Goal: Information Seeking & Learning: Learn about a topic

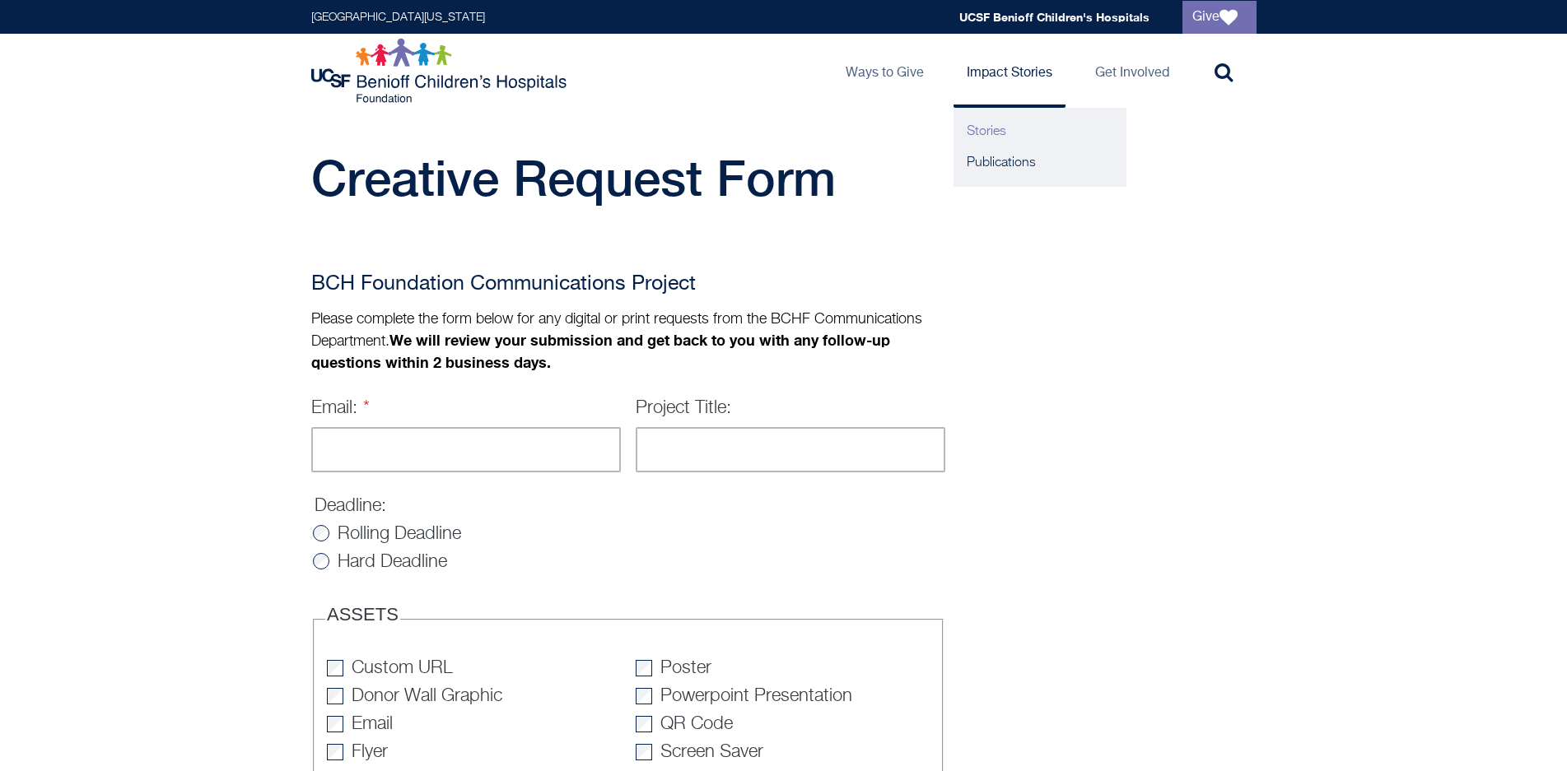
click at [998, 135] on link "Stories" at bounding box center [1039, 131] width 173 height 31
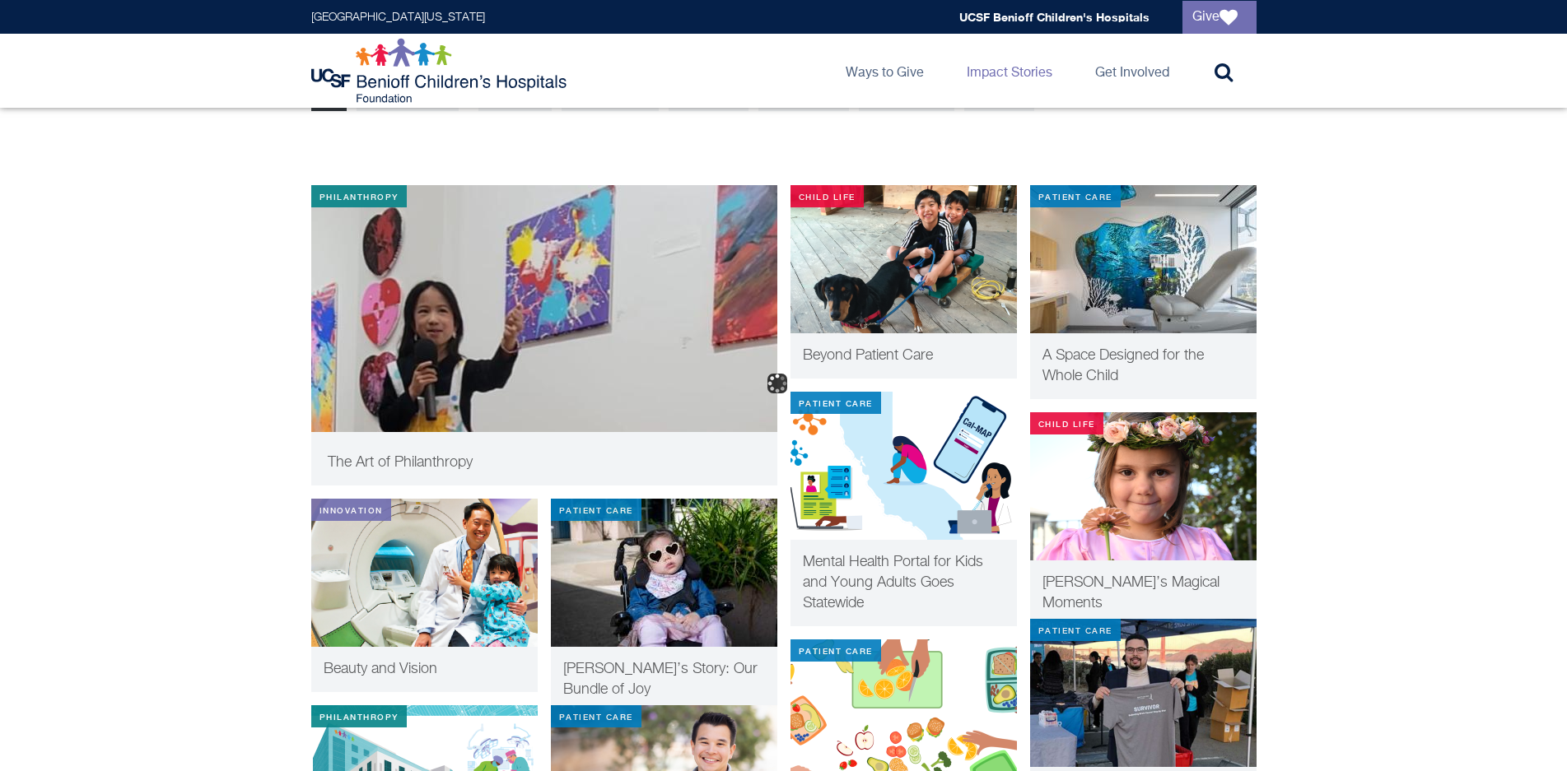
scroll to position [302, 0]
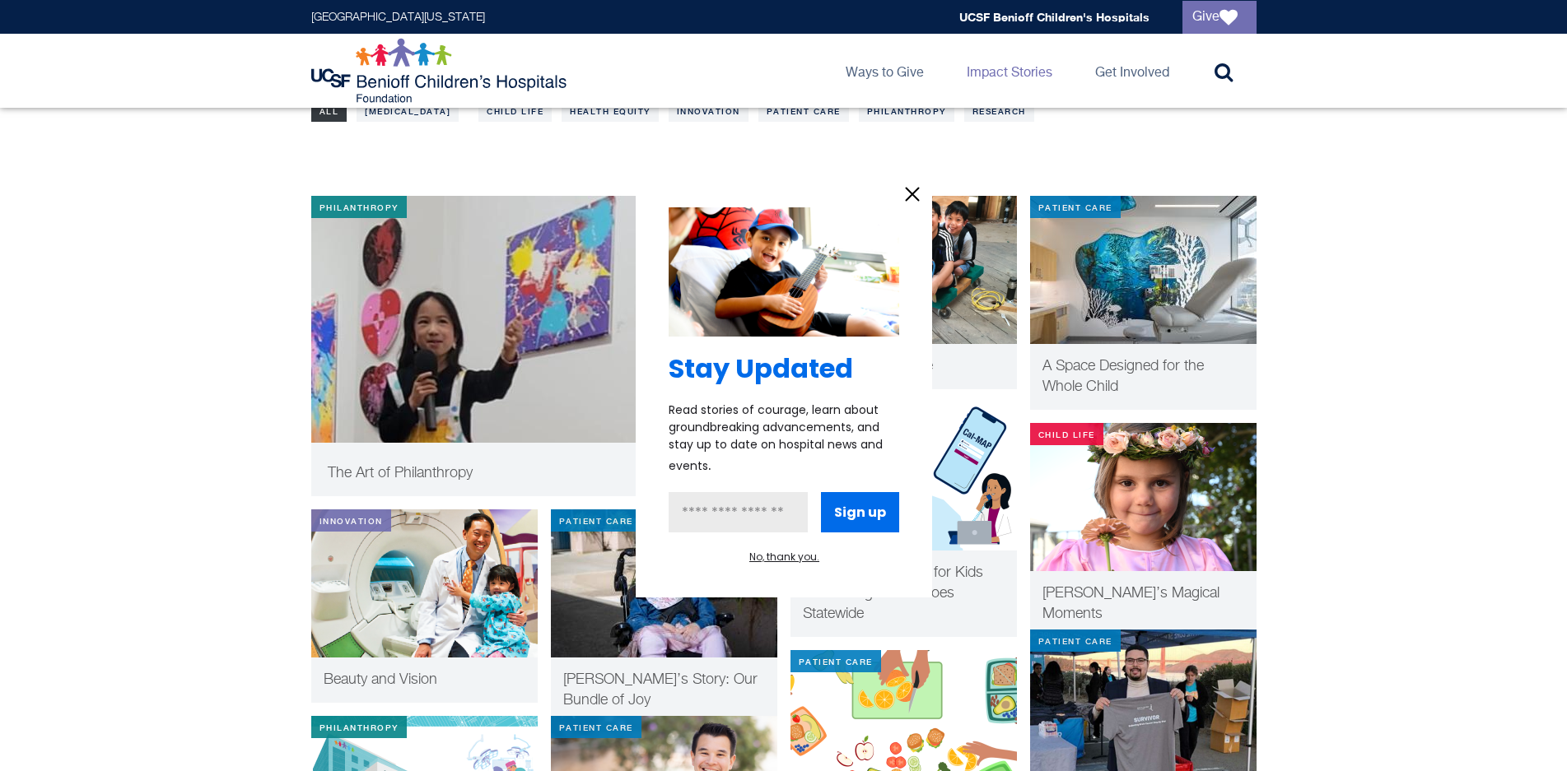
click at [902, 196] on icon "information" at bounding box center [912, 194] width 25 height 25
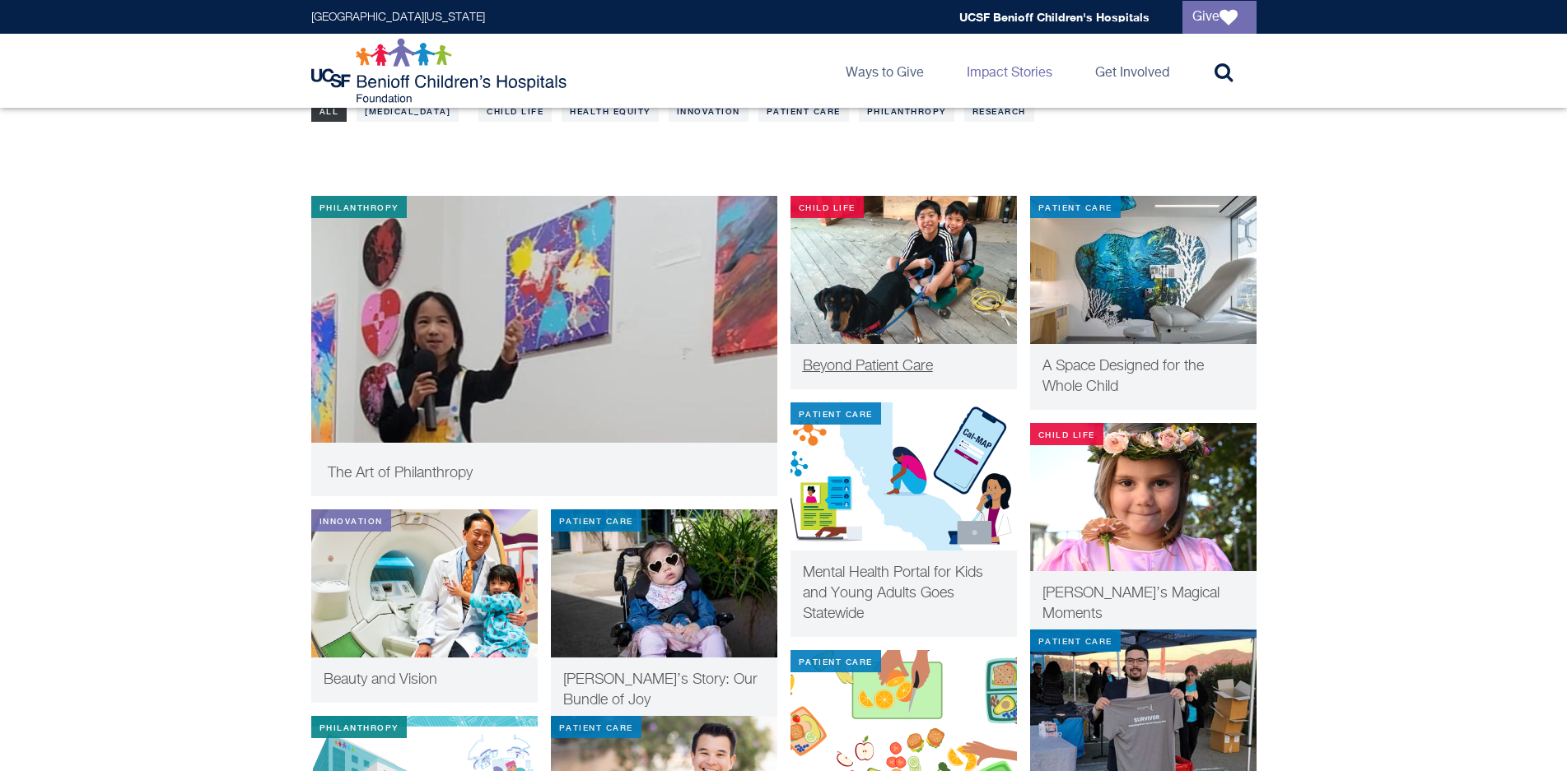
click at [864, 366] on span "Beyond Patient Care" at bounding box center [868, 366] width 130 height 15
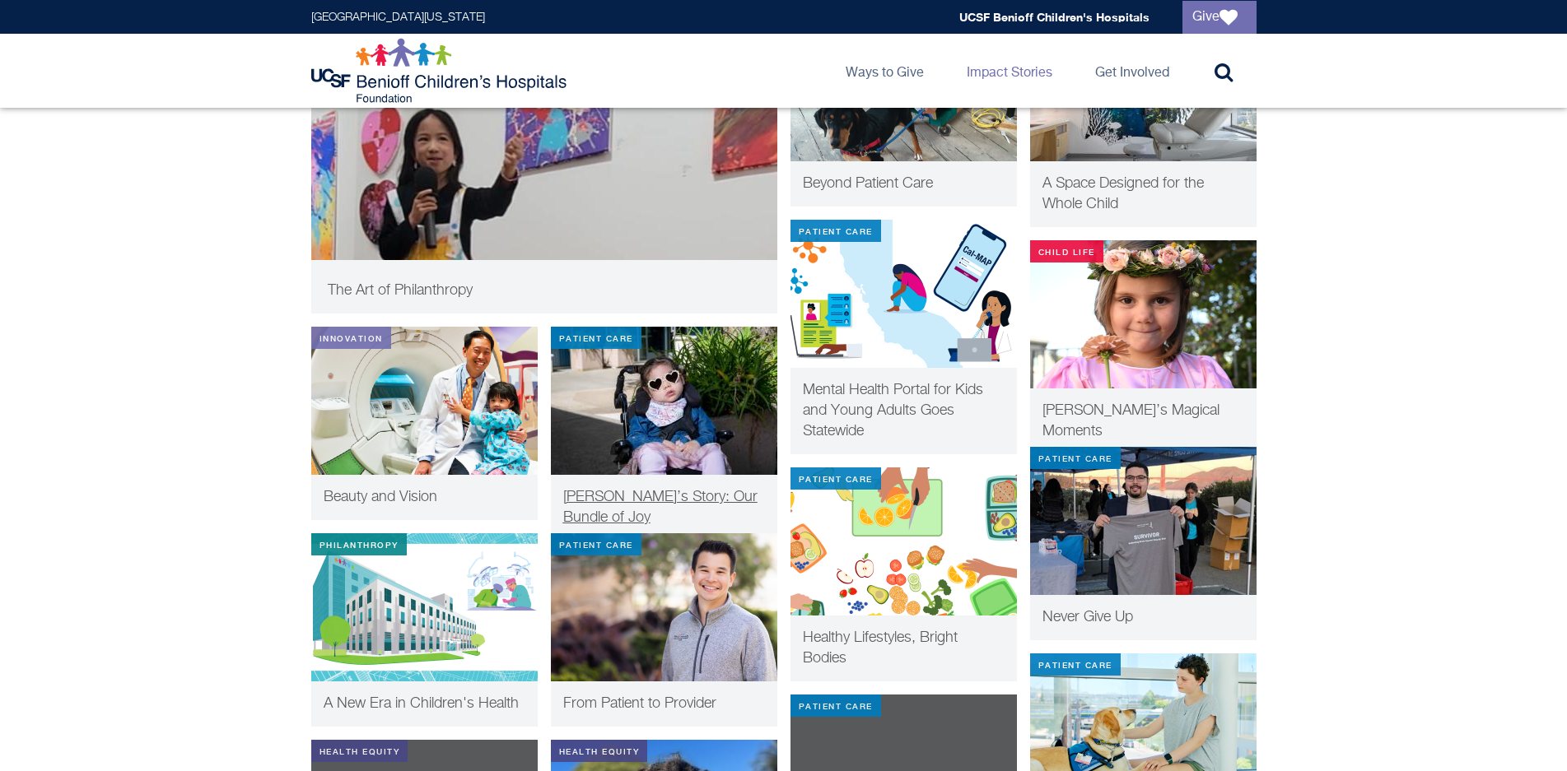
scroll to position [486, 0]
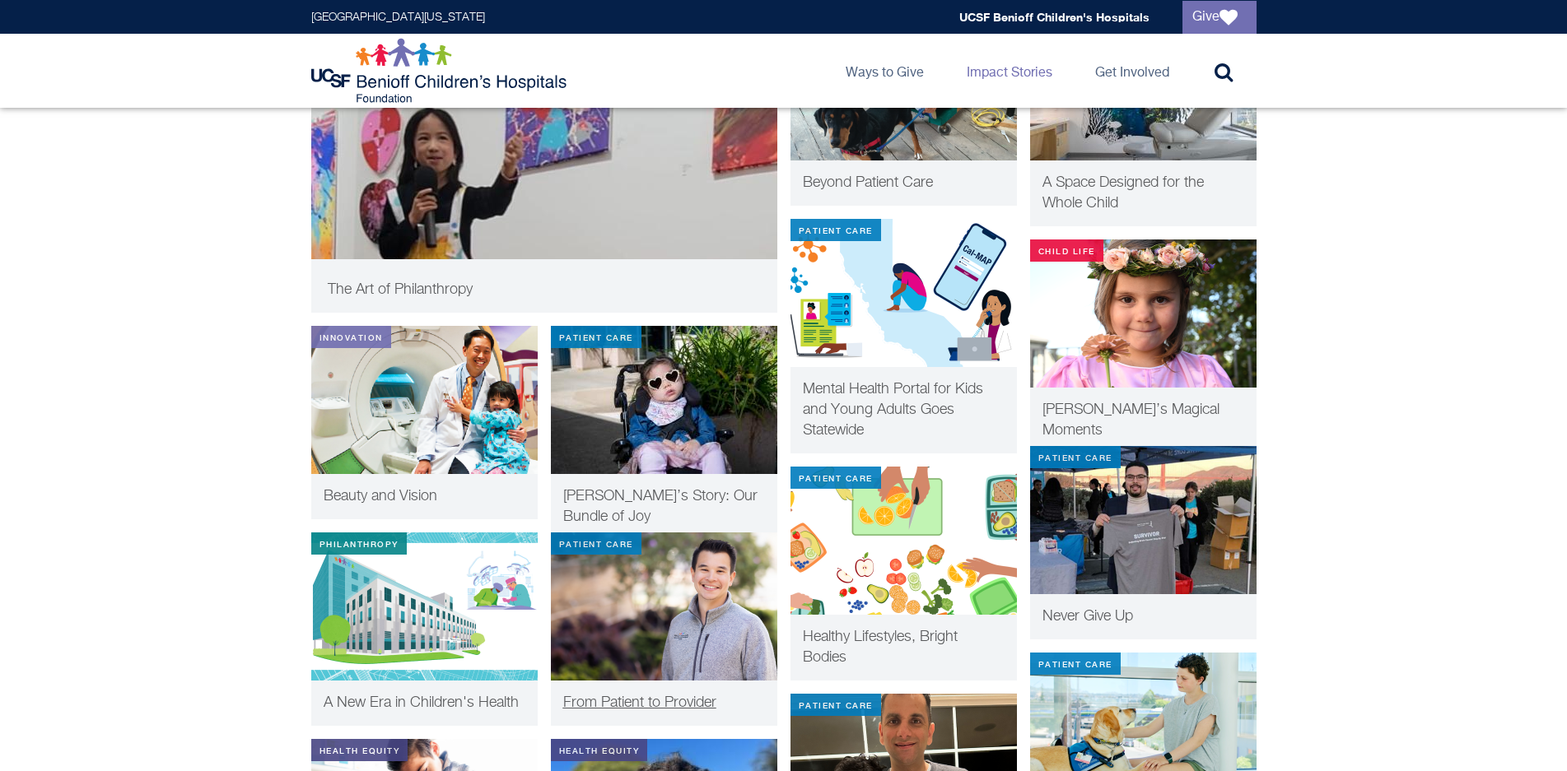
click at [684, 694] on p "From Patient to Provider" at bounding box center [664, 703] width 202 height 21
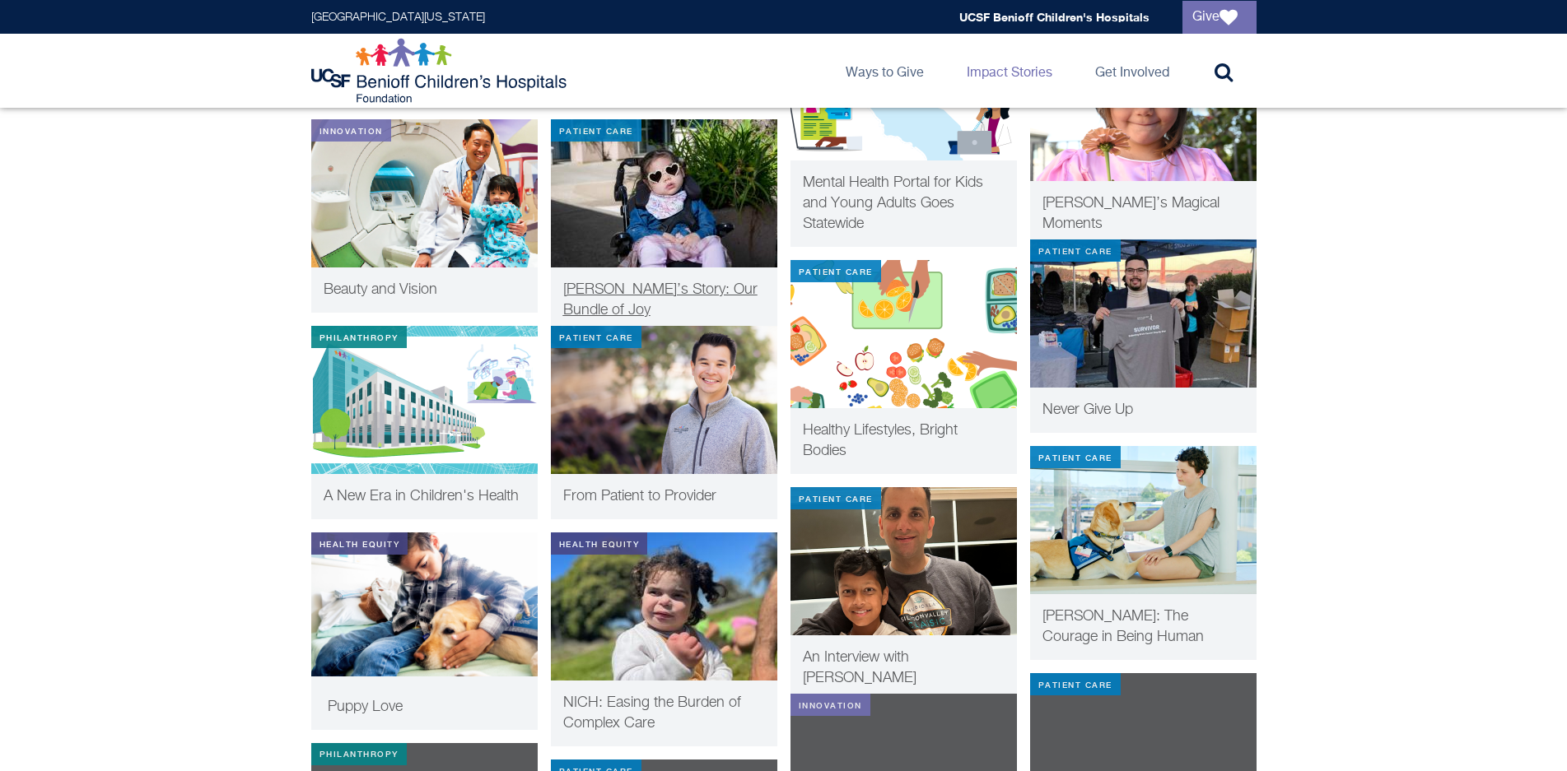
scroll to position [703, 0]
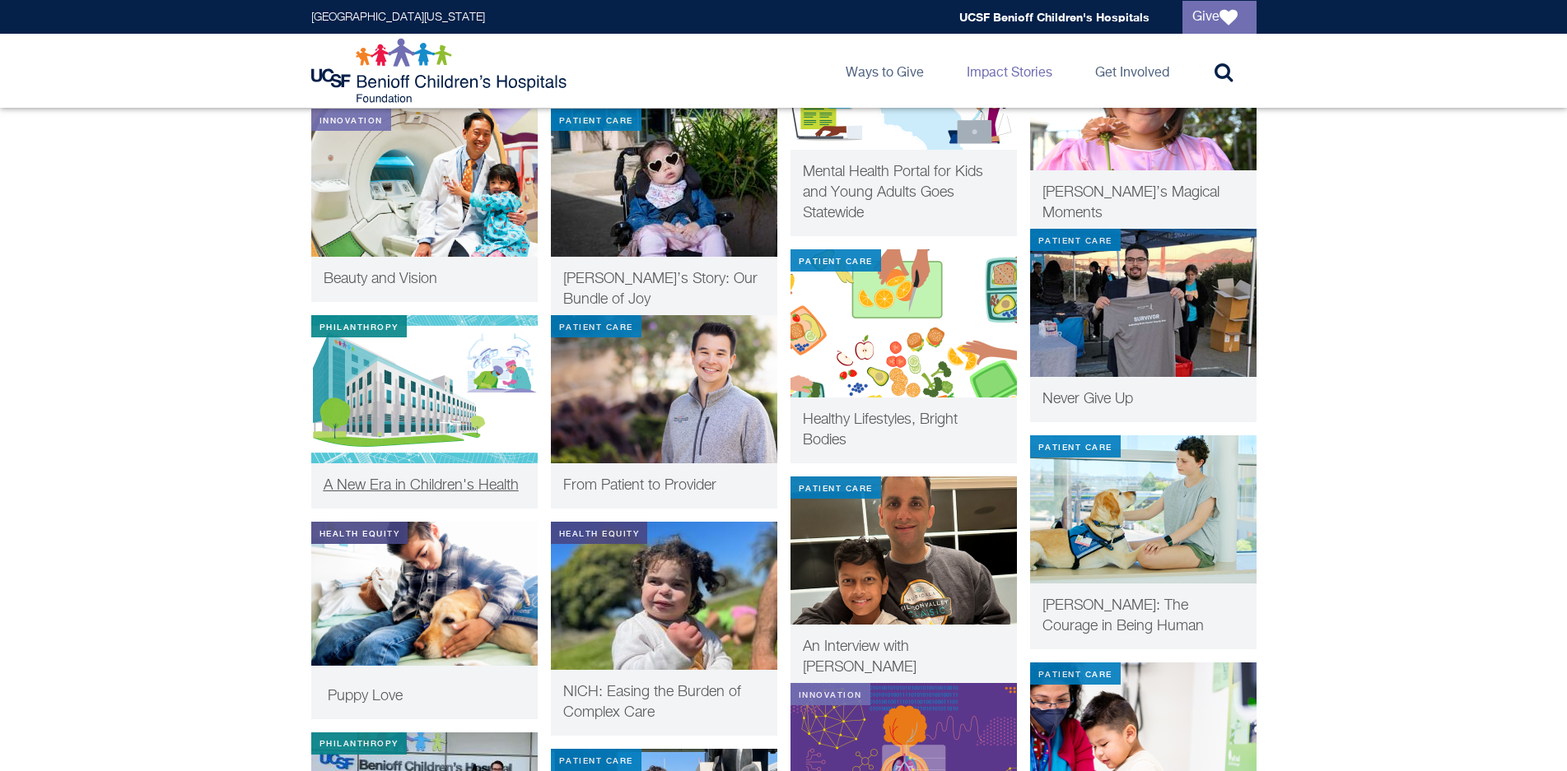
click at [446, 484] on span "A New Era in Children's Health" at bounding box center [421, 485] width 195 height 15
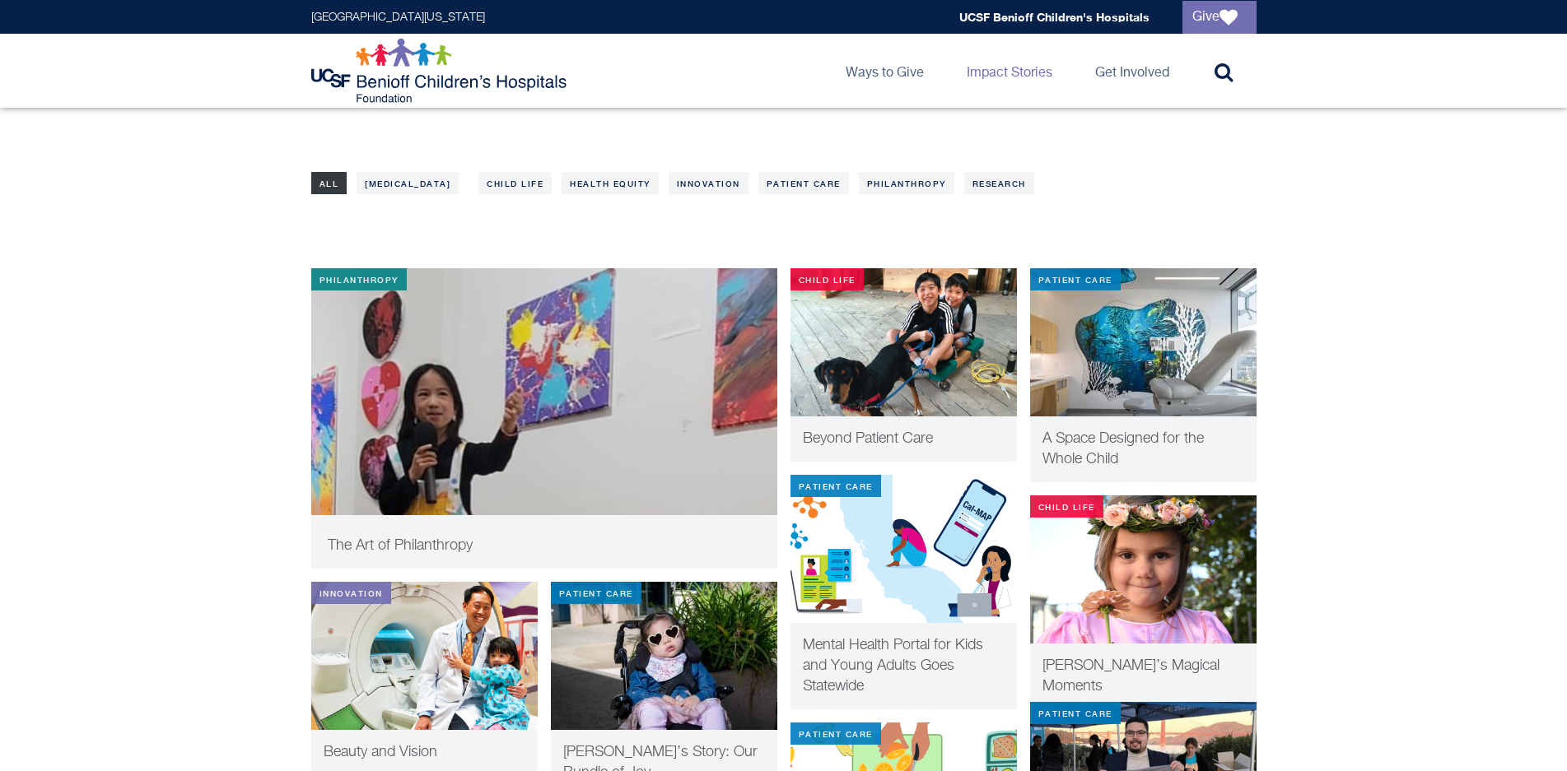
scroll to position [229, 0]
click at [1086, 445] on span "A Space Designed for the Whole Child" at bounding box center [1122, 449] width 161 height 35
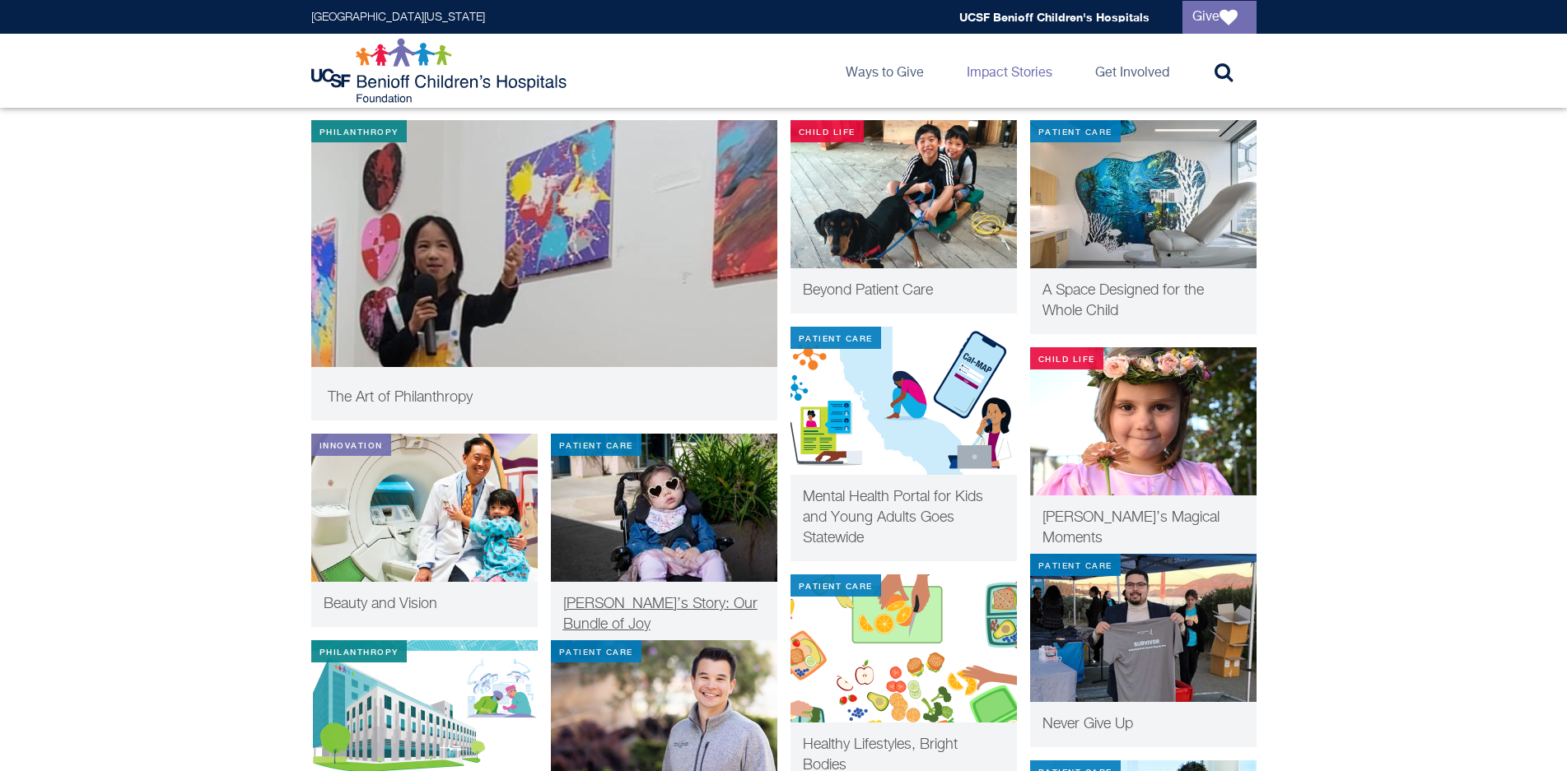
scroll to position [379, 0]
click at [682, 608] on span "Leia’s Story: Our Bundle of Joy" at bounding box center [660, 613] width 194 height 35
click at [885, 370] on img at bounding box center [903, 400] width 226 height 148
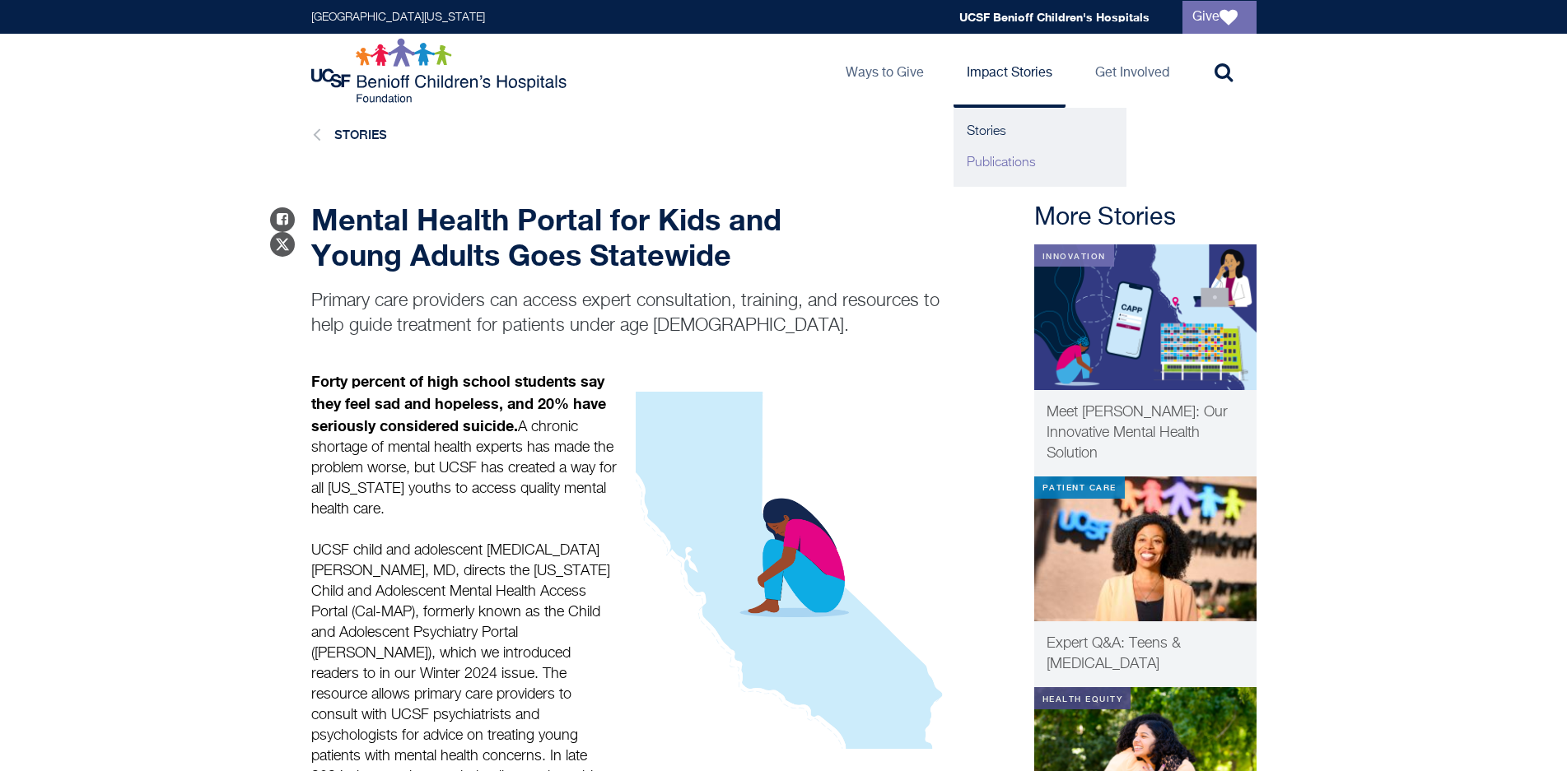
click at [997, 161] on link "Publications" at bounding box center [1039, 162] width 173 height 31
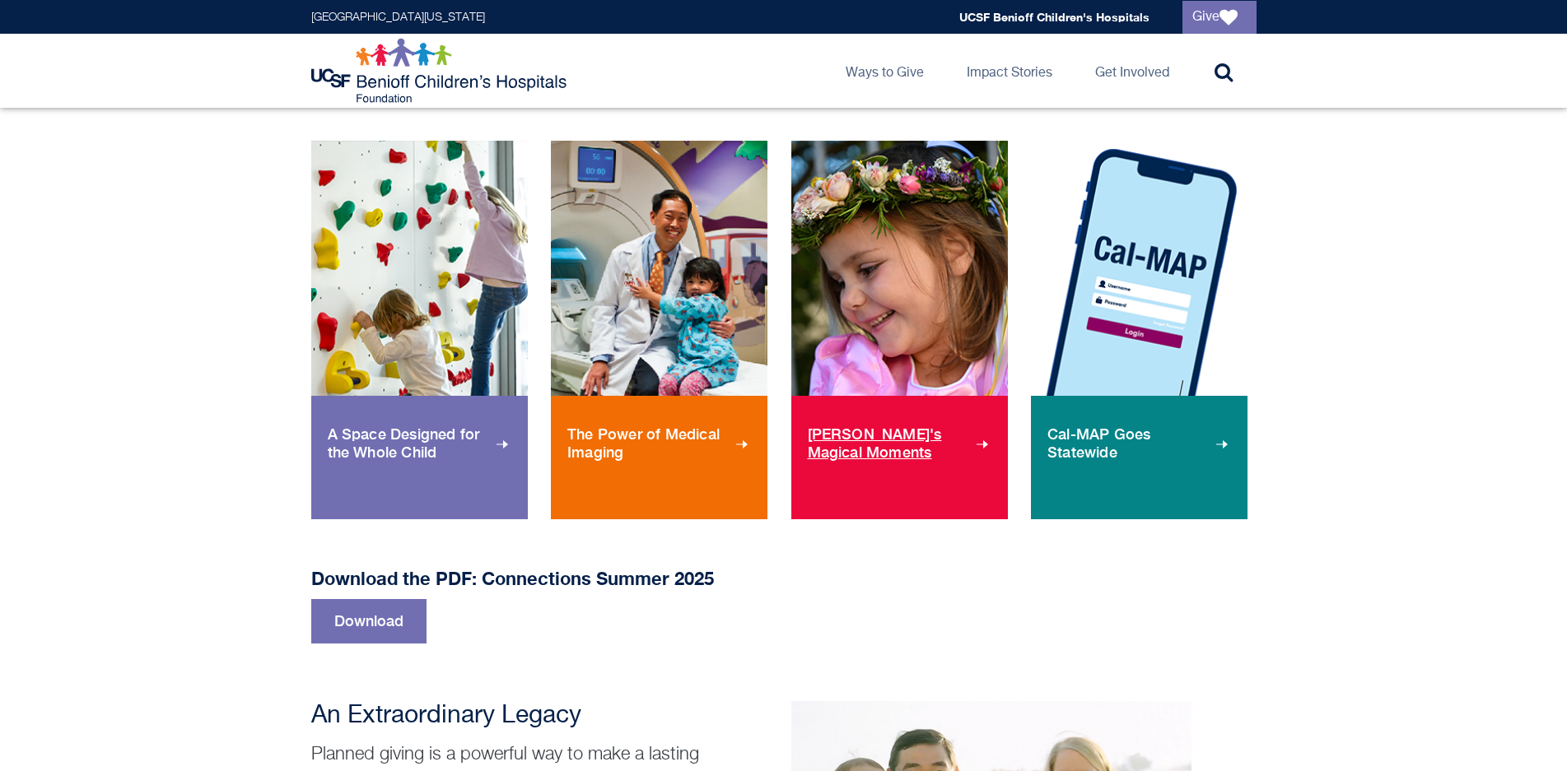
scroll to position [781, 0]
click at [665, 415] on span "The Power of Medical Imaging" at bounding box center [659, 443] width 184 height 63
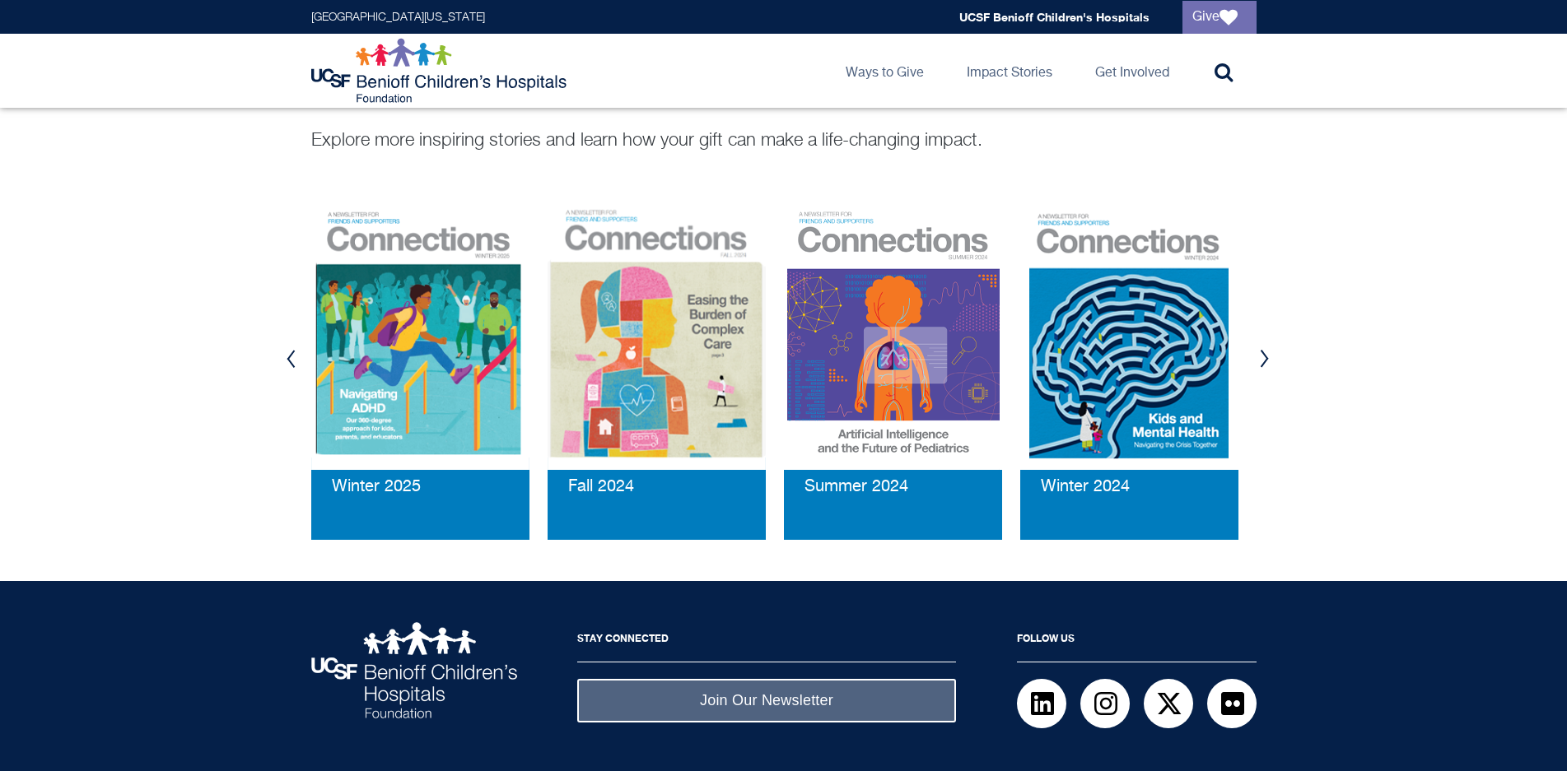
scroll to position [1759, 0]
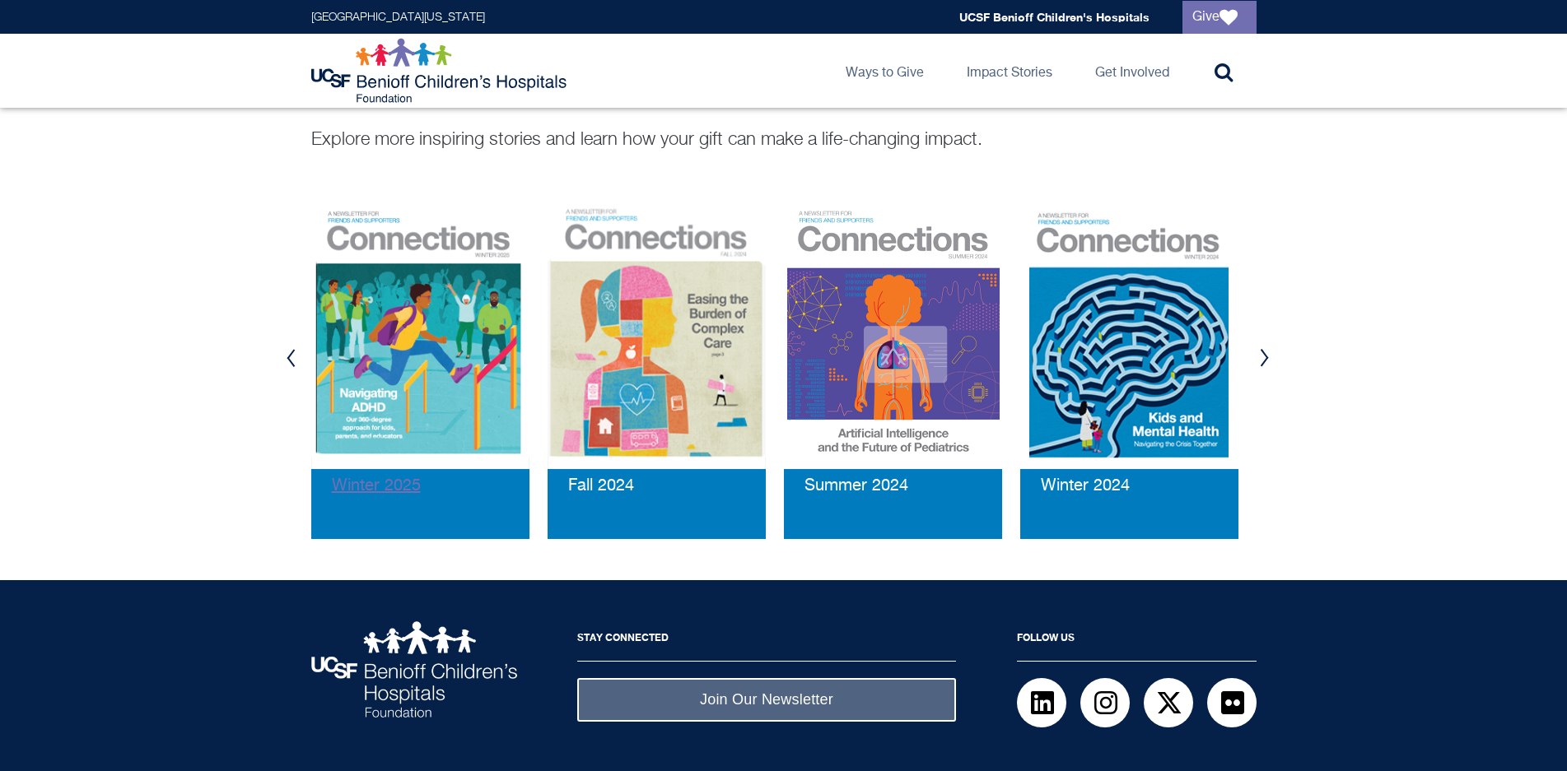
click at [388, 477] on span "Winter 2025" at bounding box center [376, 485] width 89 height 17
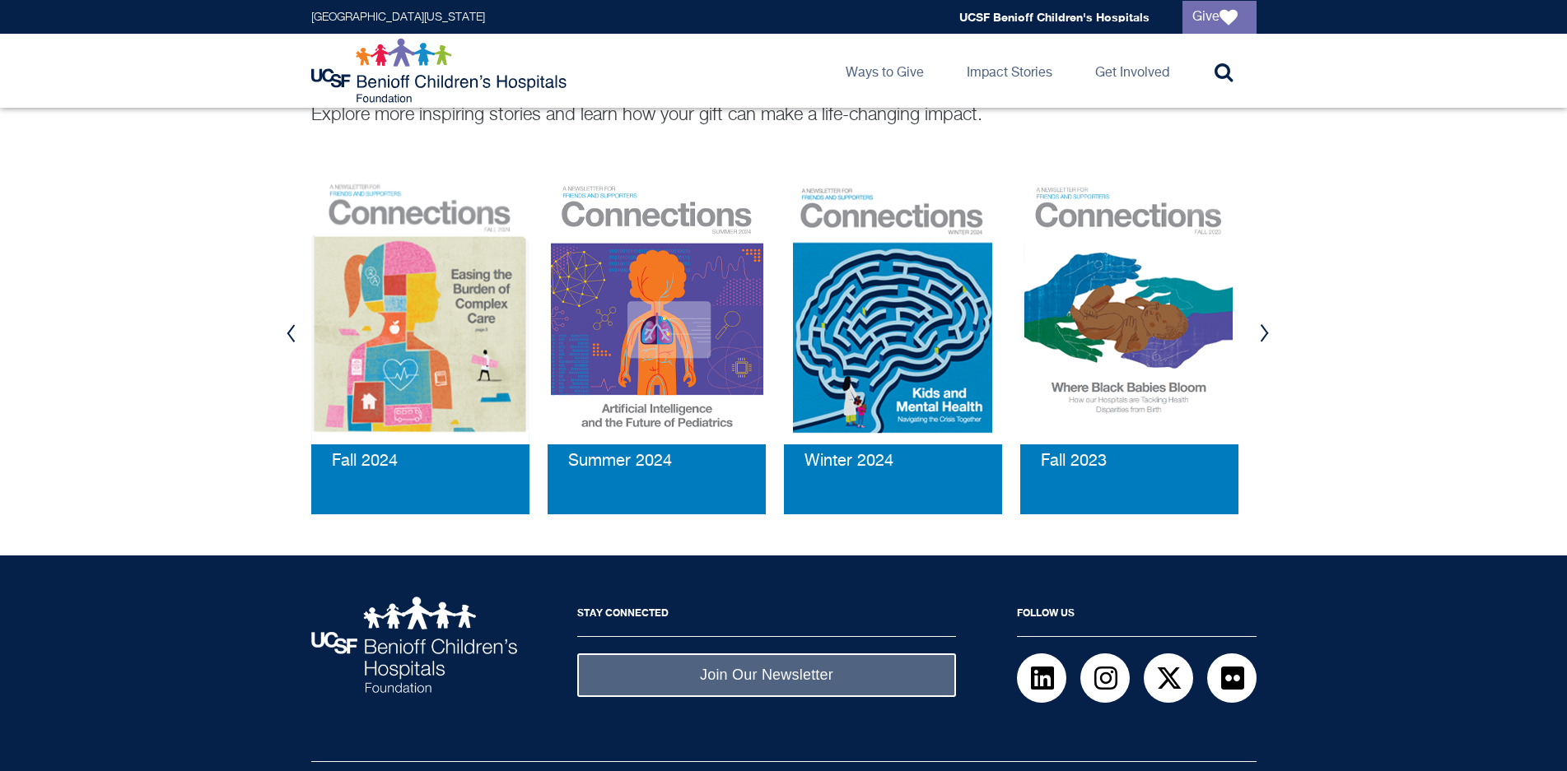
scroll to position [1762, 0]
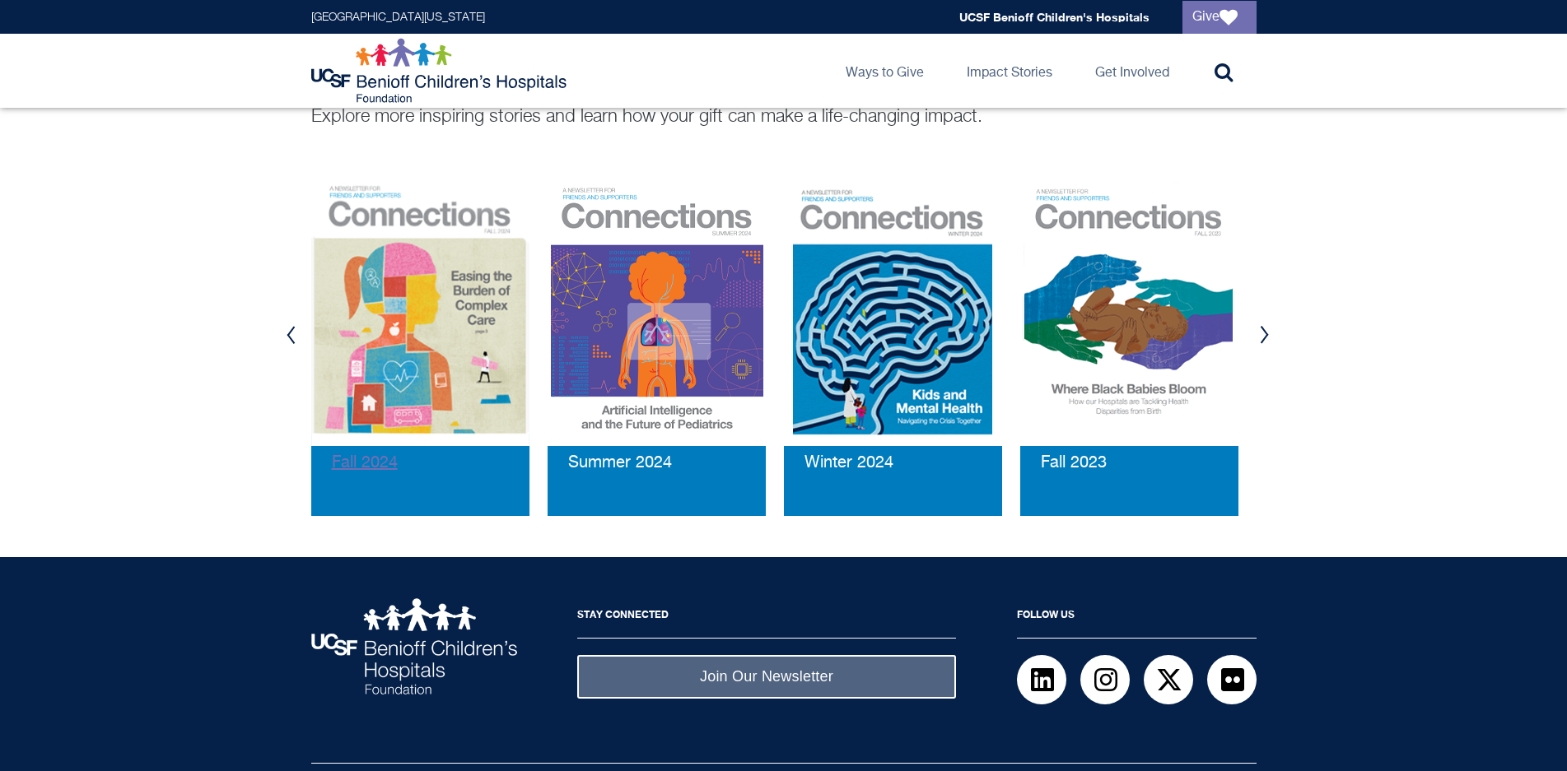
click at [373, 454] on span "Fall 2024" at bounding box center [365, 462] width 66 height 17
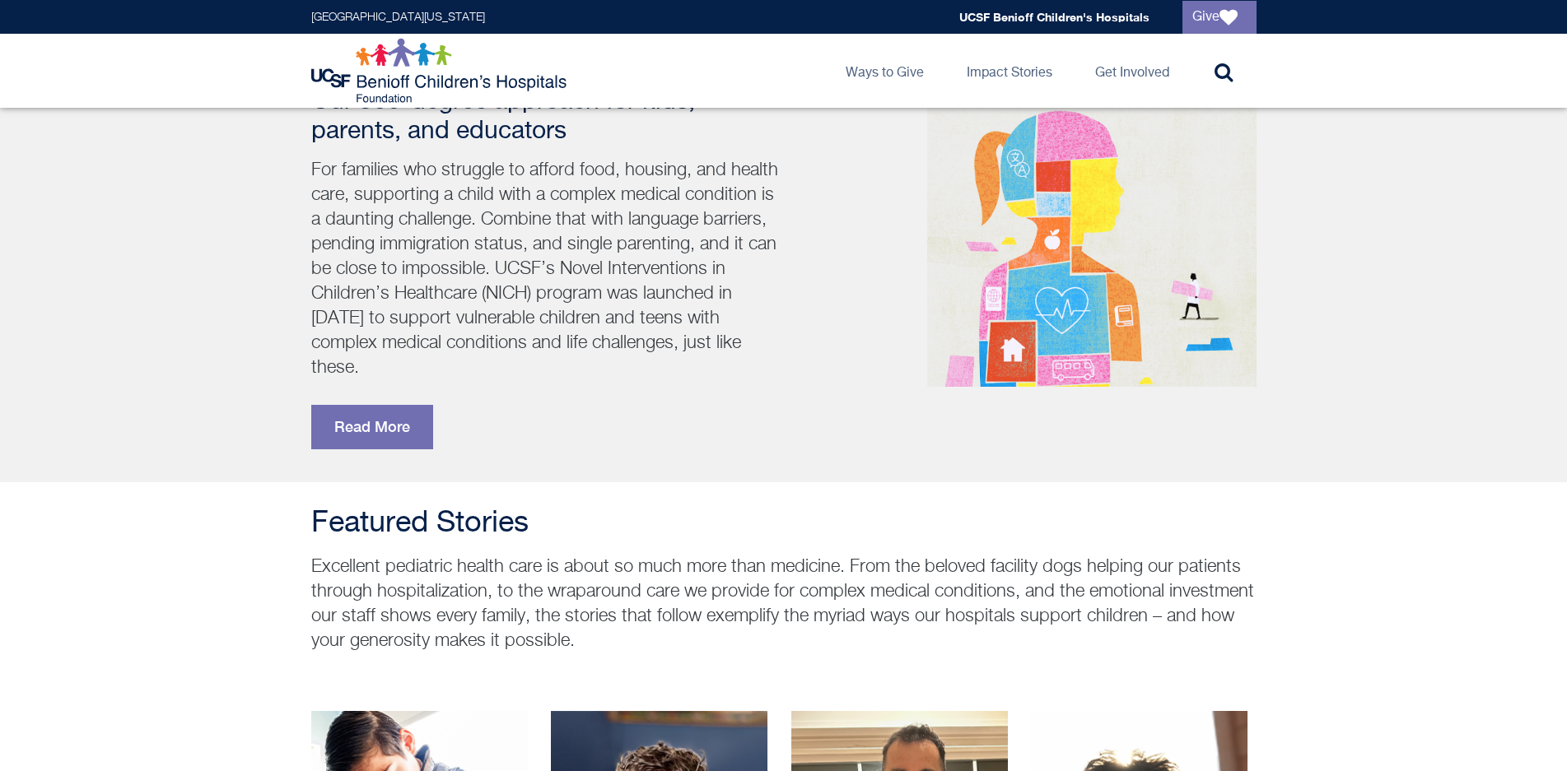
scroll to position [333, 0]
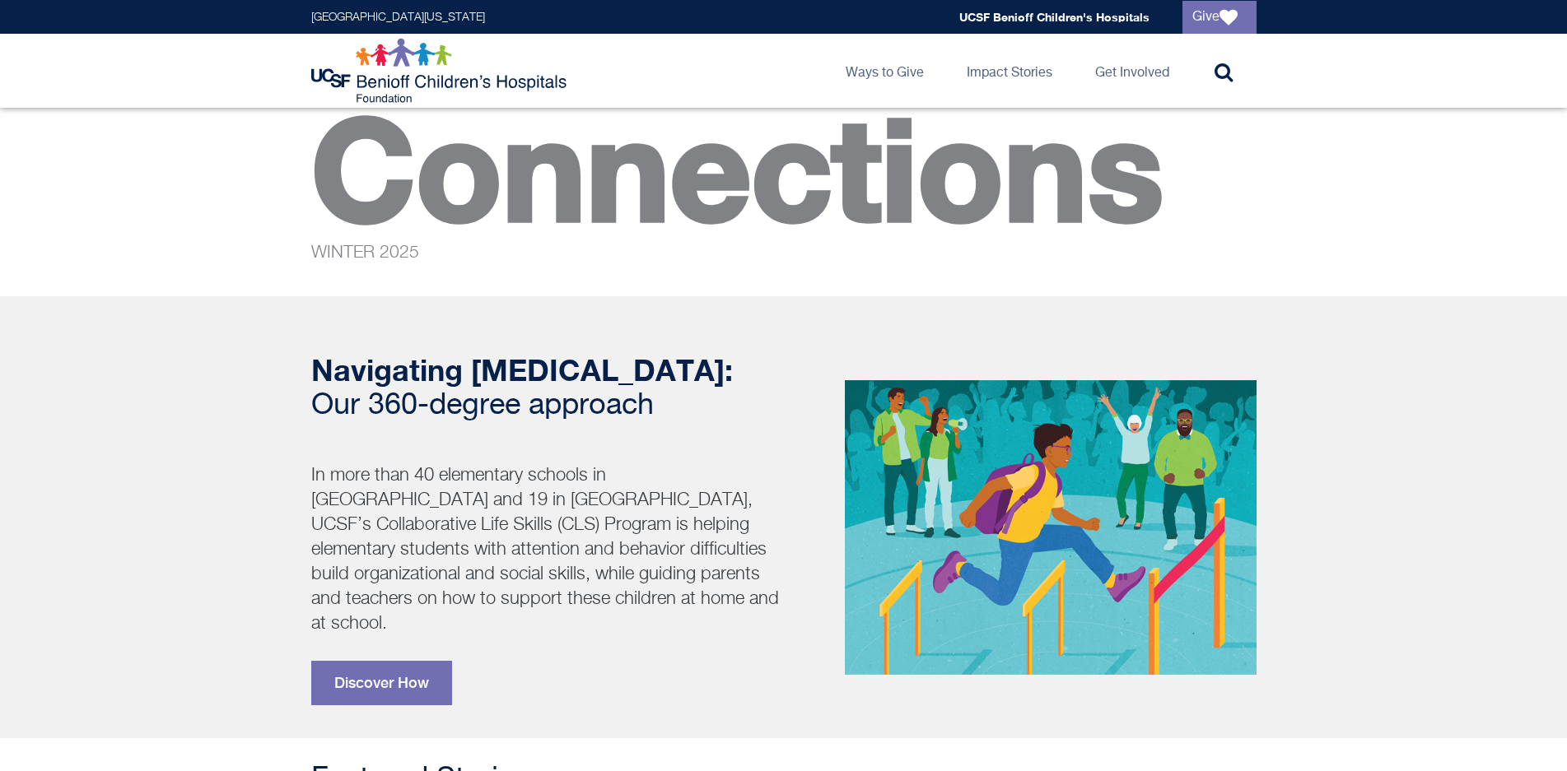
scroll to position [1762, 0]
